Goal: Communication & Community: Participate in discussion

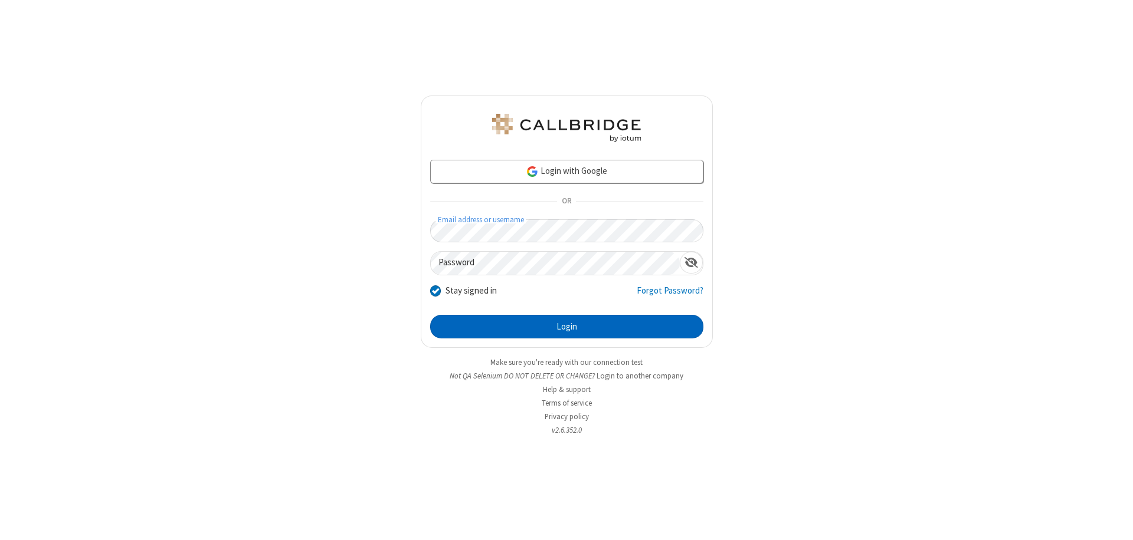
click at [566, 327] on button "Login" at bounding box center [566, 327] width 273 height 24
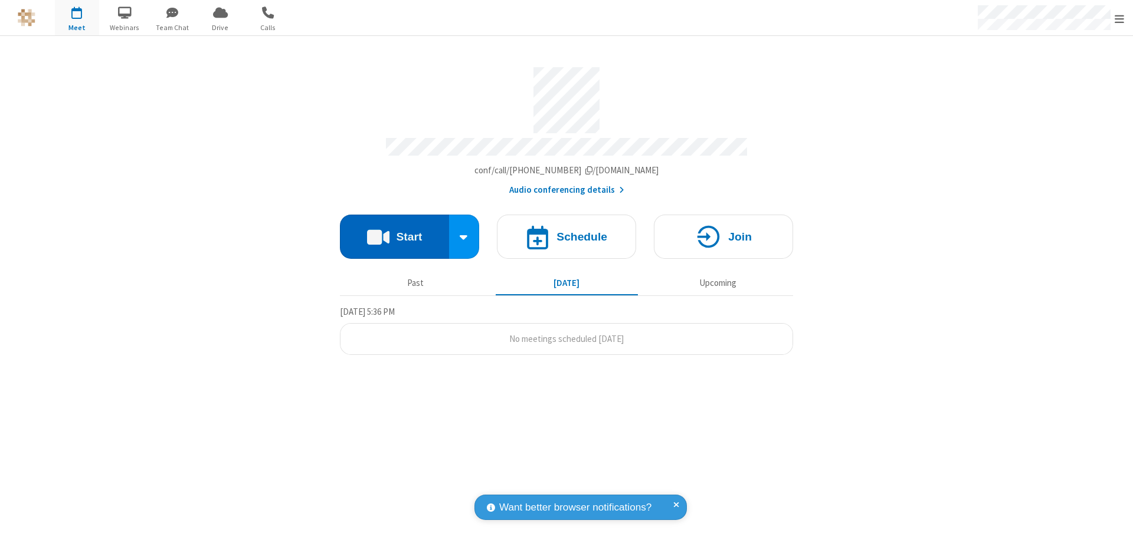
click at [394, 231] on button "Start" at bounding box center [394, 237] width 109 height 44
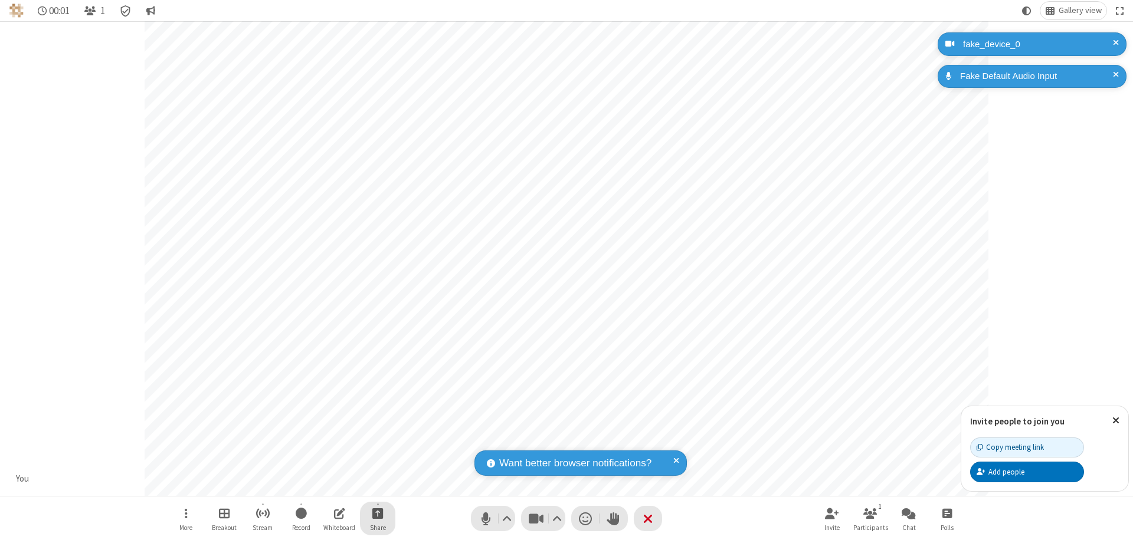
click at [378, 513] on span "Start sharing" at bounding box center [377, 513] width 11 height 15
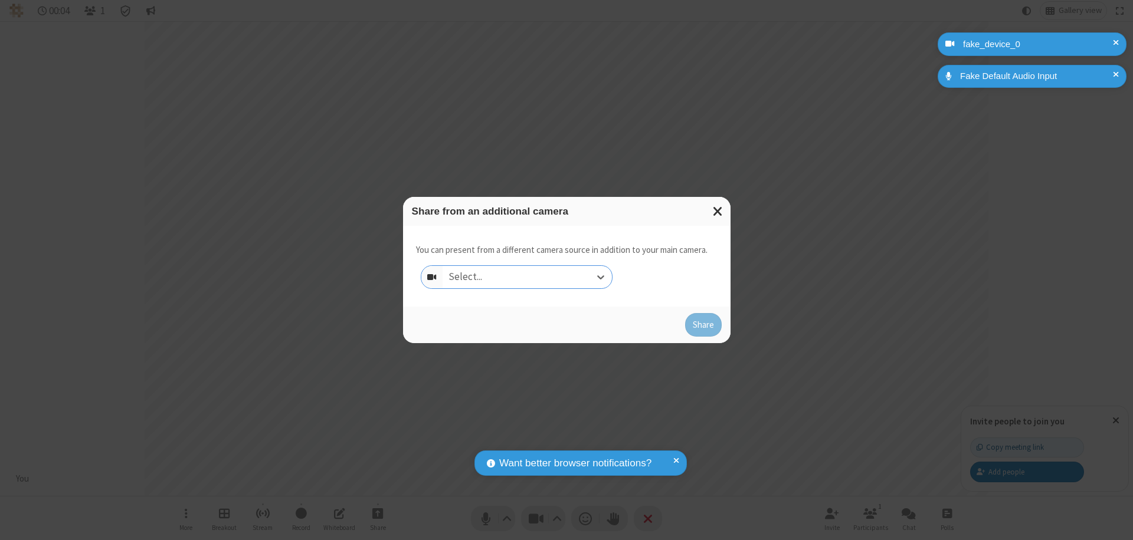
click at [527, 277] on div "Select..." at bounding box center [527, 277] width 169 height 22
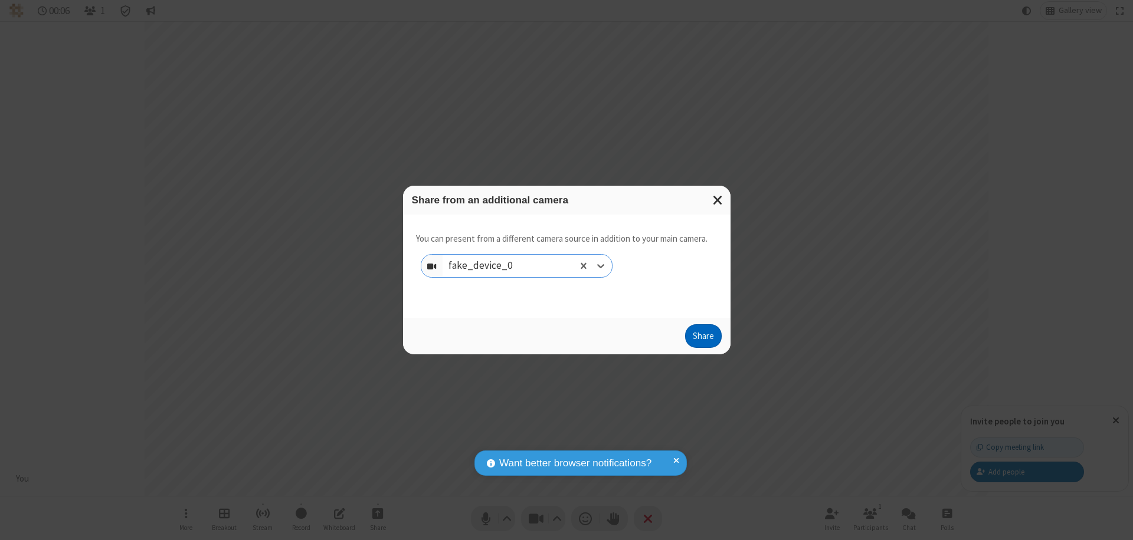
click at [703, 339] on button "Share" at bounding box center [703, 337] width 37 height 24
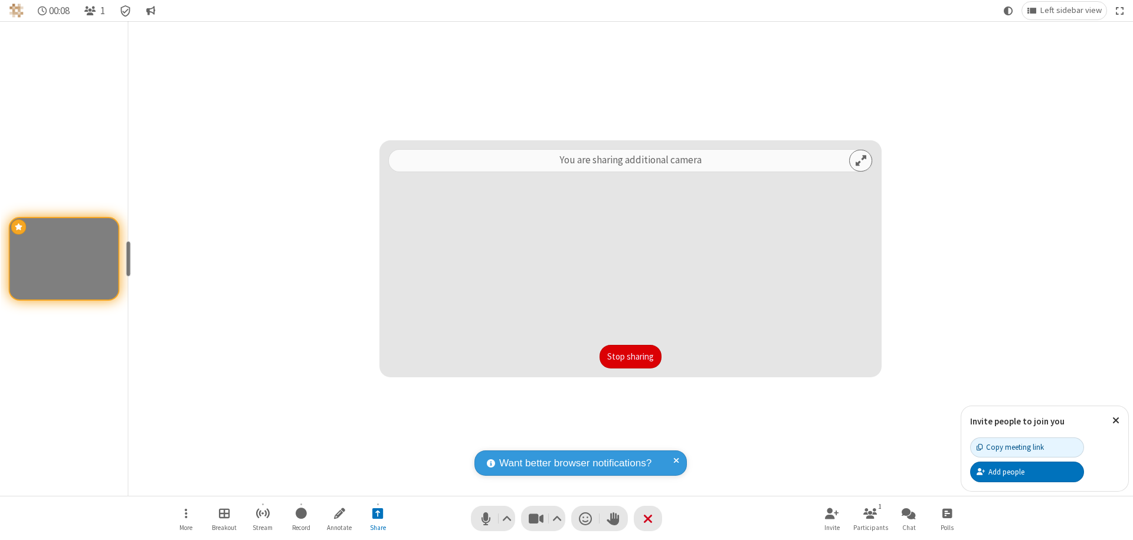
click at [630, 357] on button "Stop sharing" at bounding box center [630, 357] width 62 height 24
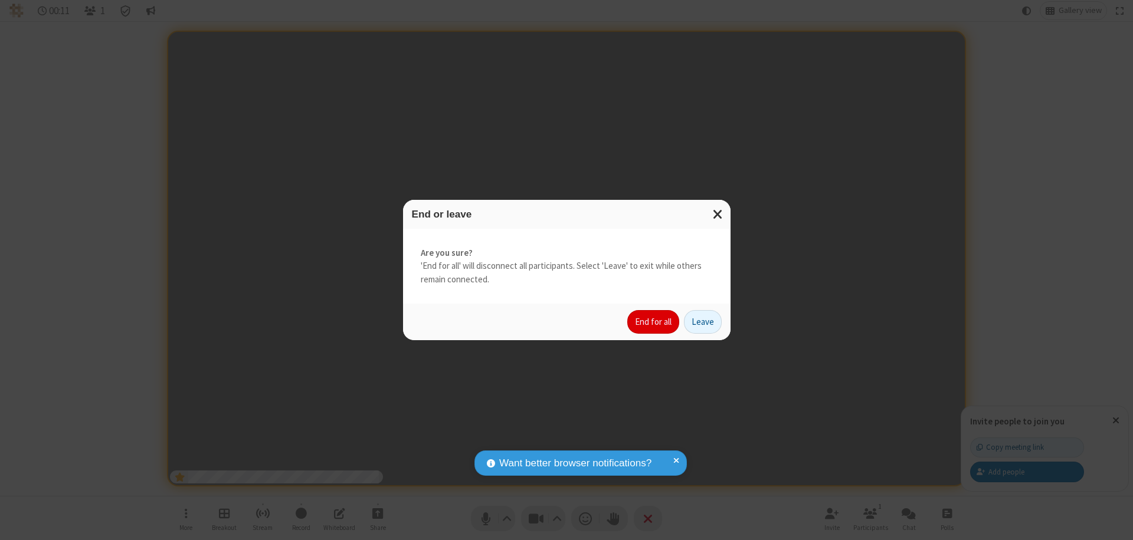
click at [654, 322] on button "End for all" at bounding box center [653, 322] width 52 height 24
